Goal: Obtain resource: Download file/media

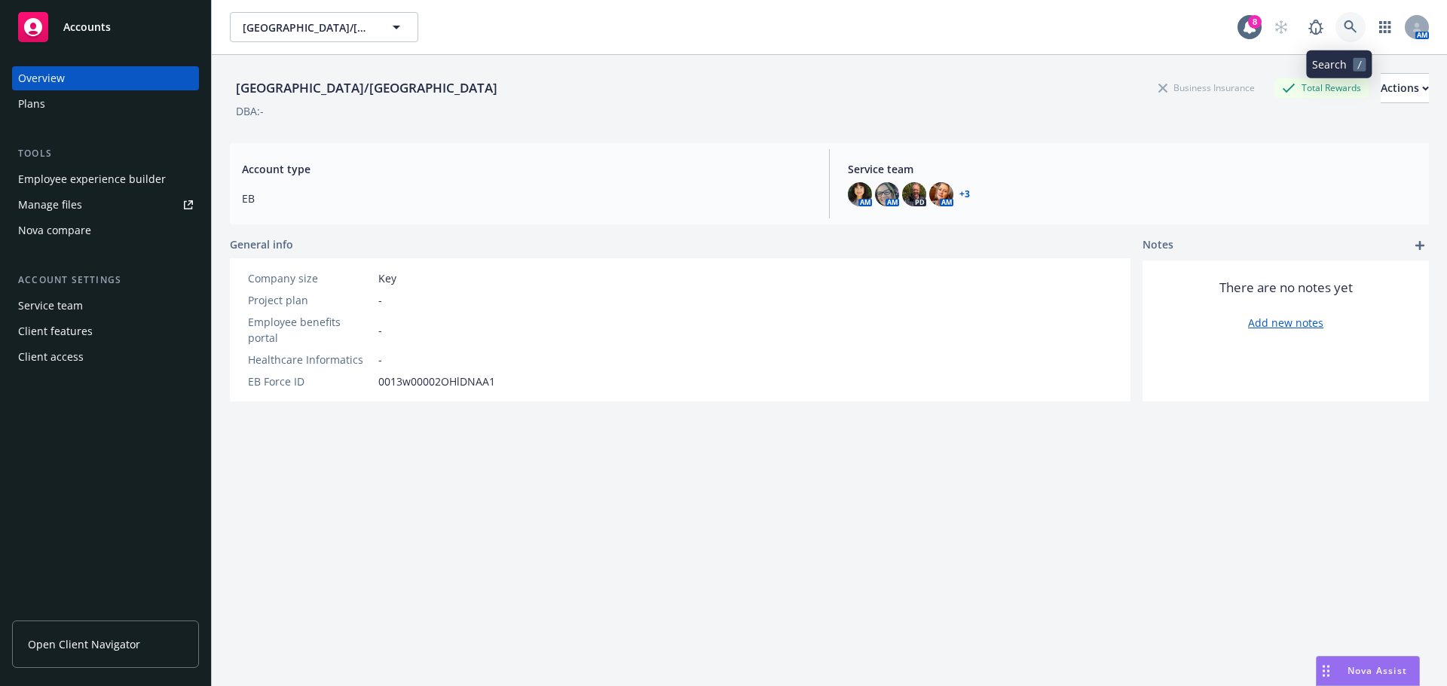
click at [1344, 23] on icon at bounding box center [1350, 26] width 13 height 13
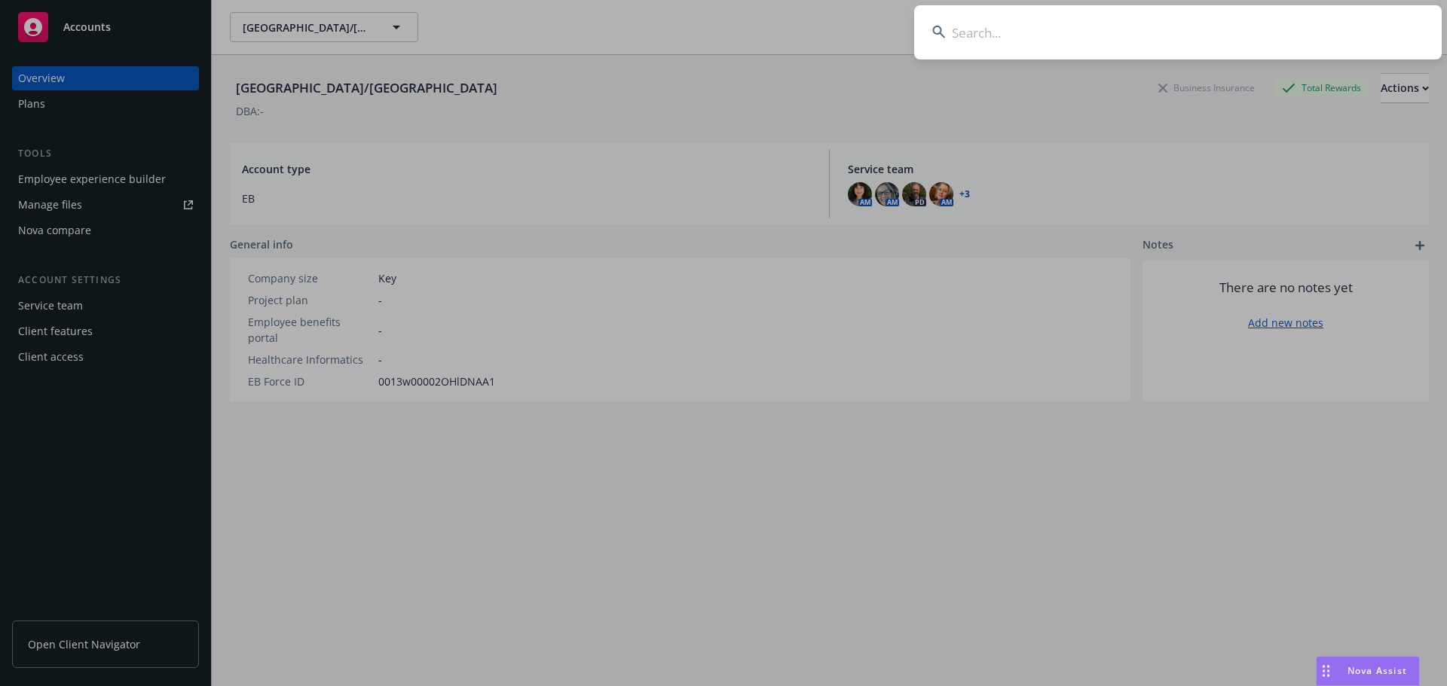
click at [1090, 33] on input at bounding box center [1177, 32] width 527 height 54
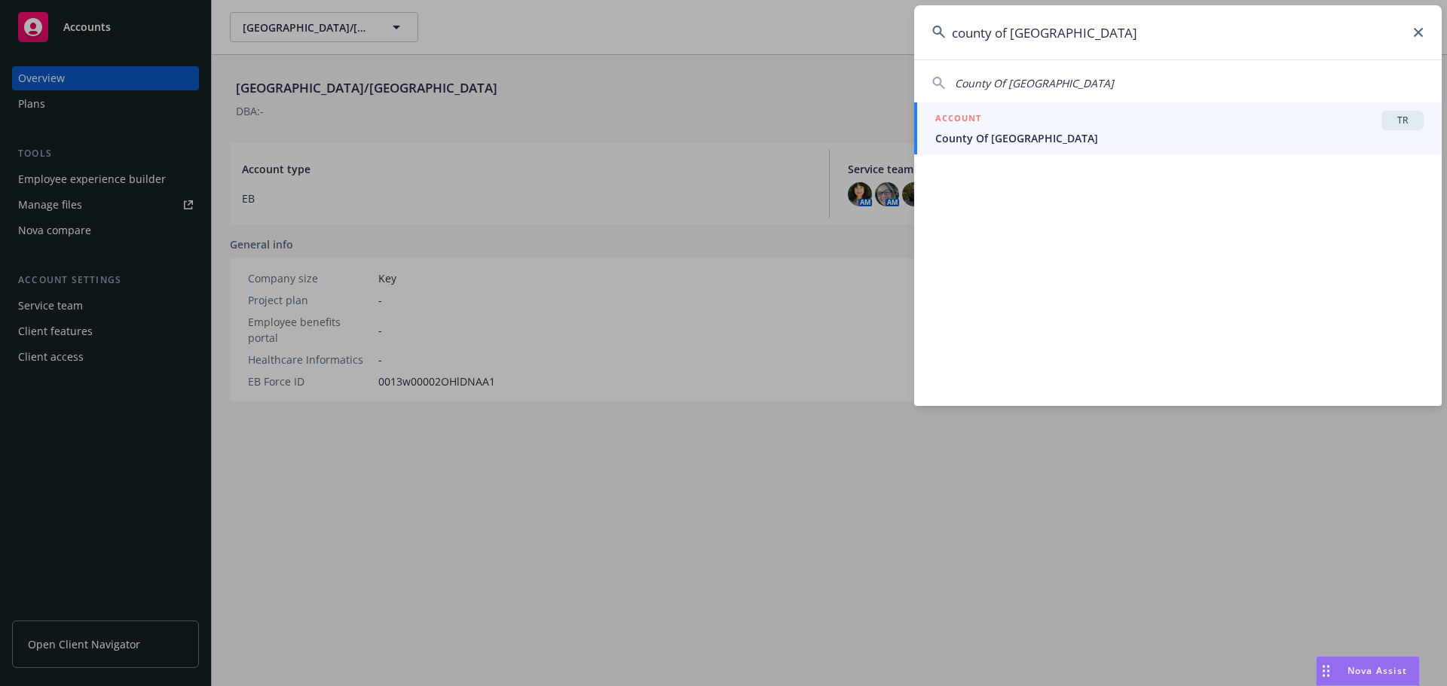
type input "county of [GEOGRAPHIC_DATA]"
click at [1007, 129] on div "ACCOUNT TR" at bounding box center [1179, 121] width 488 height 20
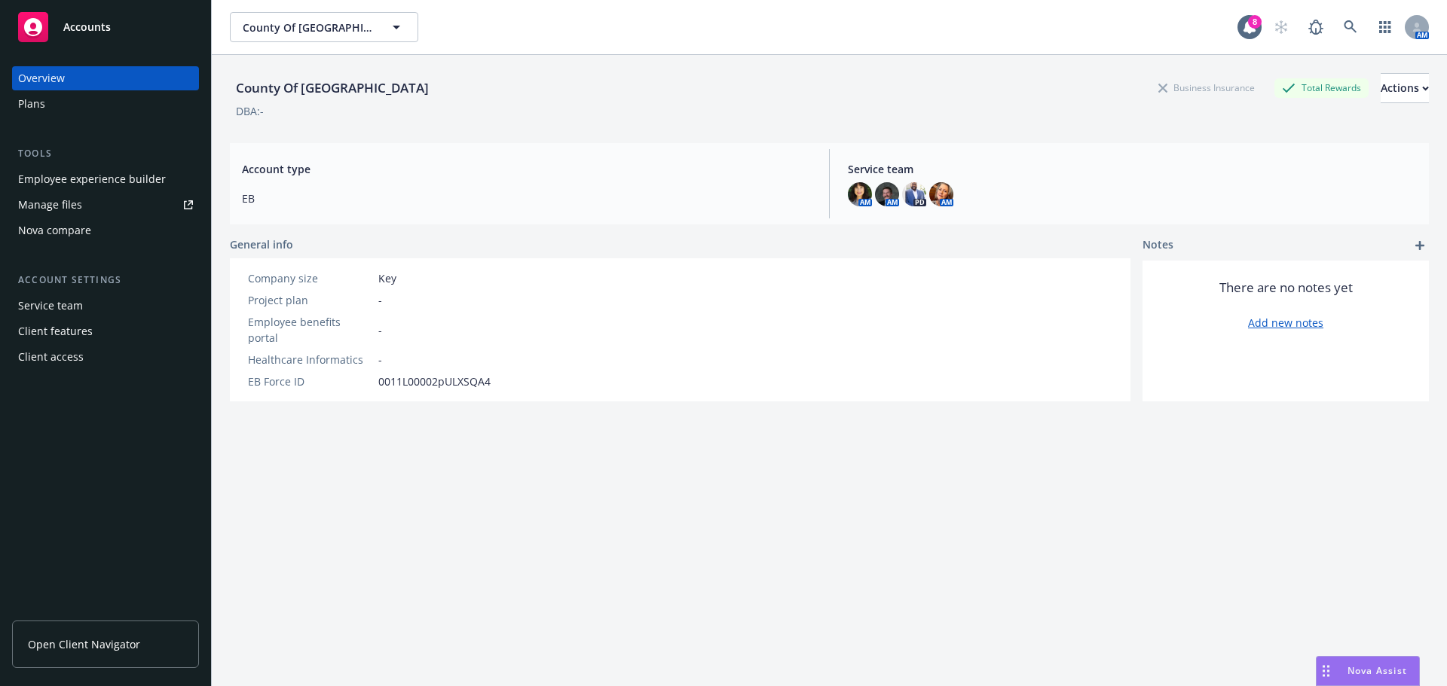
click at [104, 637] on span "Open Client Navigator" at bounding box center [84, 645] width 112 height 16
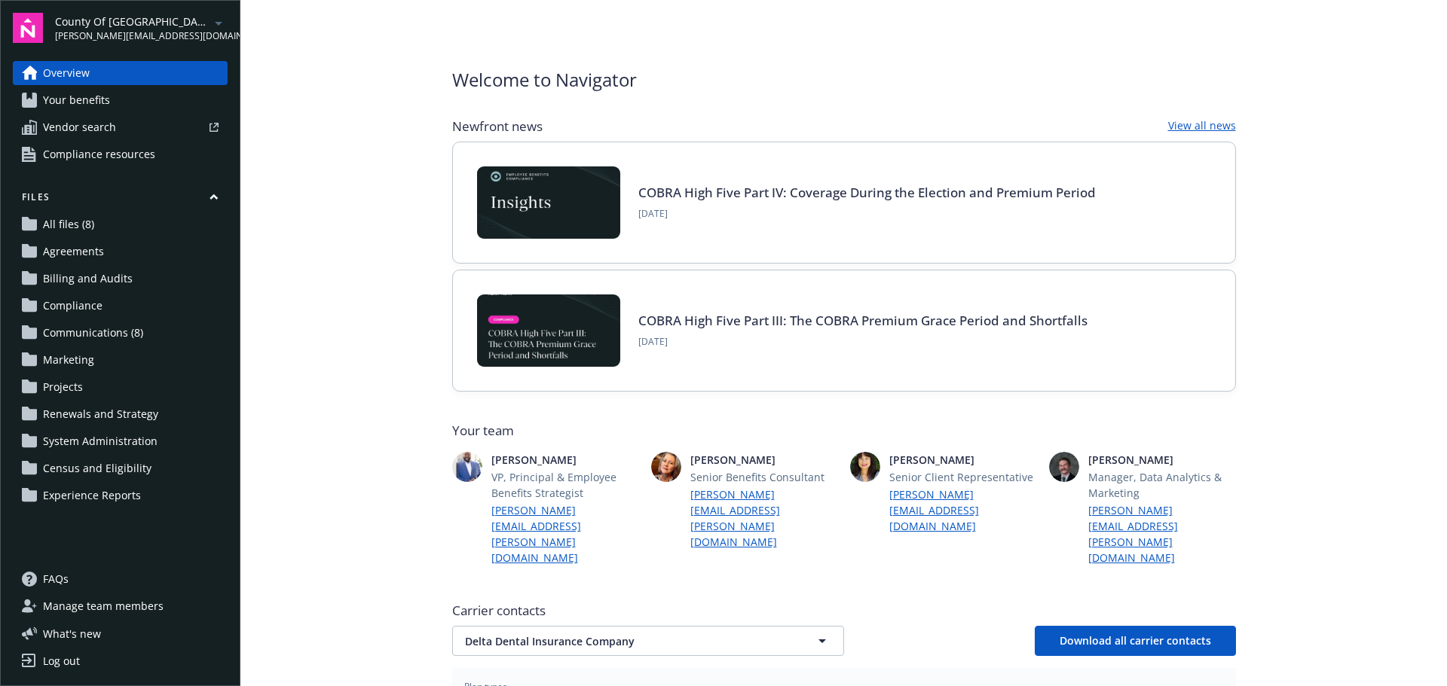
click at [101, 329] on span "Communications (8)" at bounding box center [93, 333] width 100 height 24
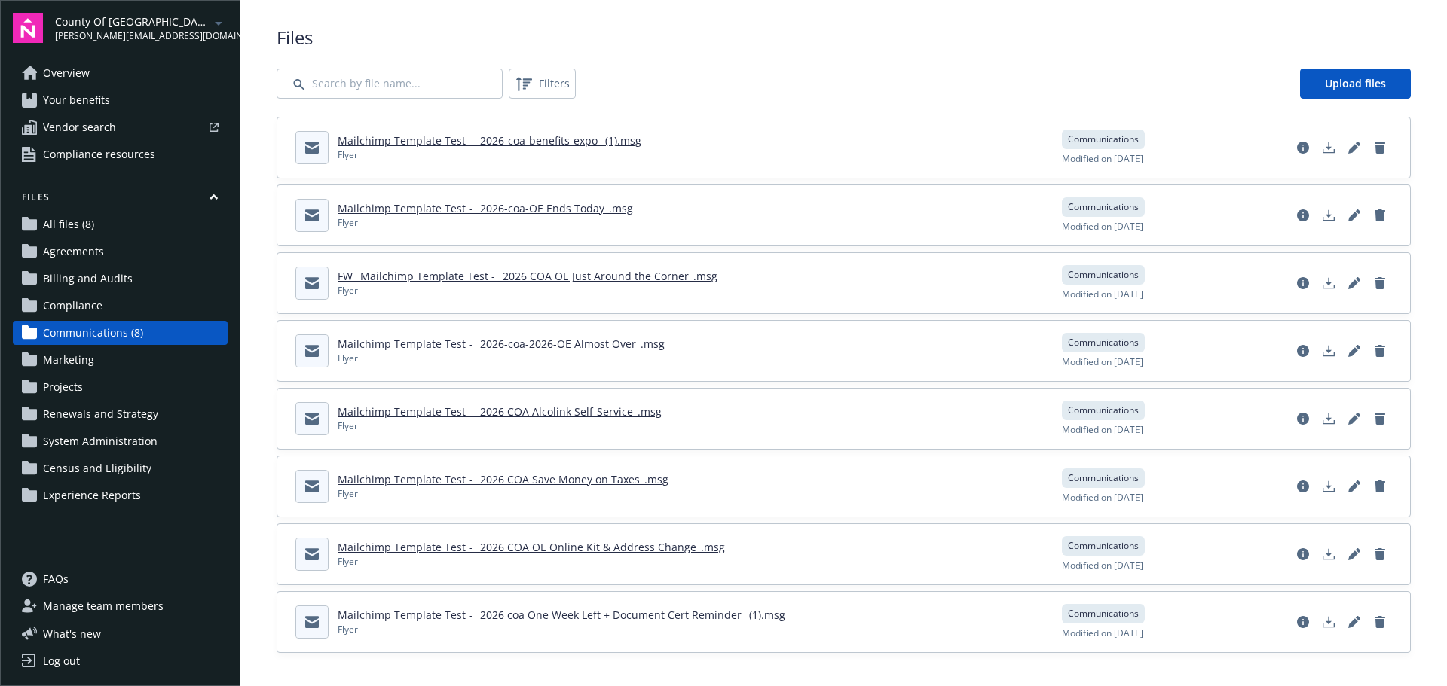
scroll to position [14, 0]
click at [546, 133] on link "Mailchimp Template Test - _2026-coa-benefits-expo_ (1).msg" at bounding box center [490, 137] width 304 height 14
click at [432, 139] on link "Mailchimp Template Test - _2026-coa-benefits-expo_ (1).msg" at bounding box center [490, 137] width 304 height 14
